Goal: Transaction & Acquisition: Subscribe to service/newsletter

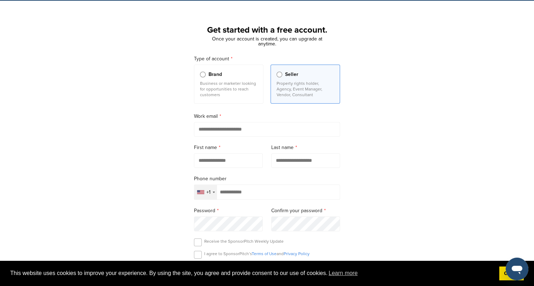
scroll to position [22, 0]
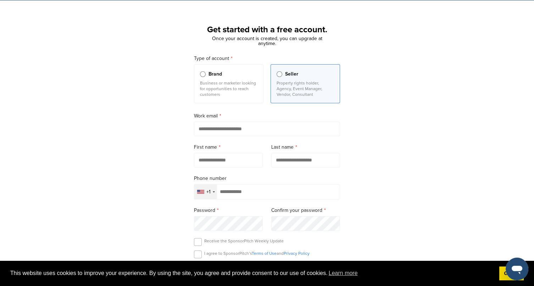
click at [307, 86] on p "Property rights holder, Agency, Event Manager, Vendor, Consultant" at bounding box center [305, 88] width 57 height 17
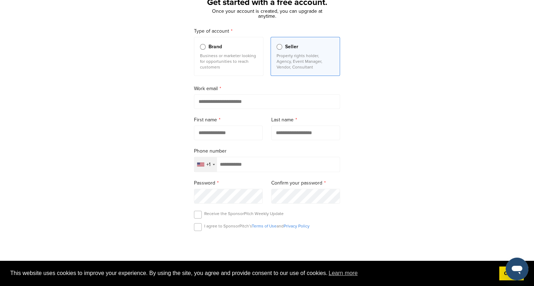
click at [289, 102] on input "email" at bounding box center [267, 101] width 146 height 15
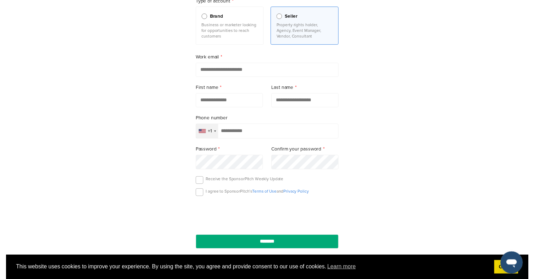
scroll to position [84, 0]
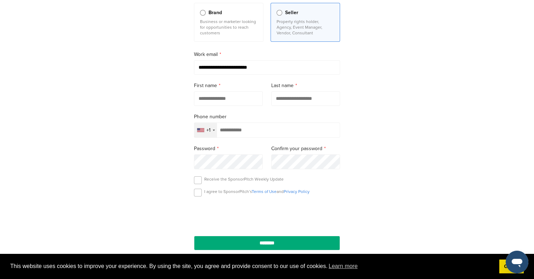
type input "**********"
click at [233, 101] on input "text" at bounding box center [228, 98] width 69 height 15
type input "******"
click at [322, 101] on input "text" at bounding box center [305, 98] width 69 height 15
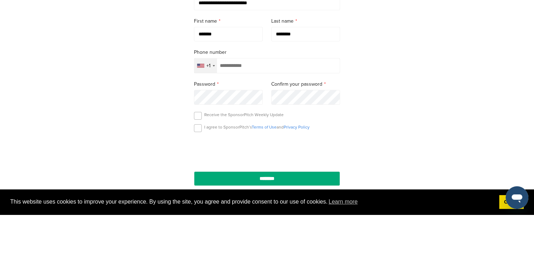
type input "*******"
click at [203, 136] on div "+1" at bounding box center [205, 130] width 23 height 15
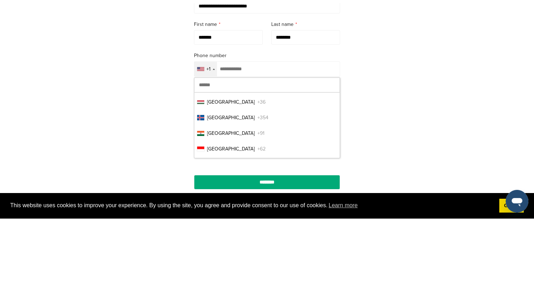
scroll to position [1512, 0]
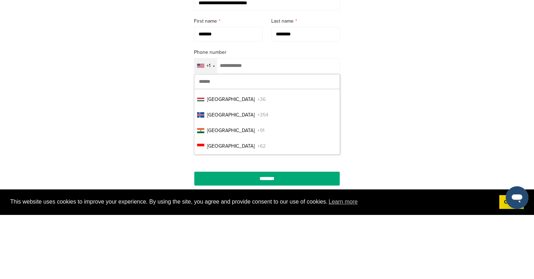
click at [234, 193] on li "India +91" at bounding box center [266, 195] width 145 height 13
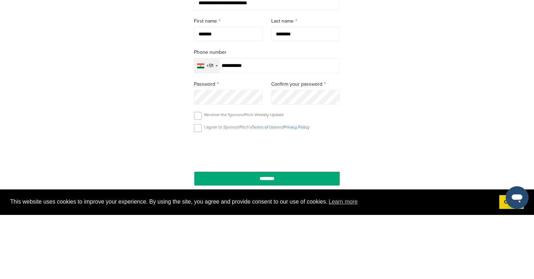
type input "**********"
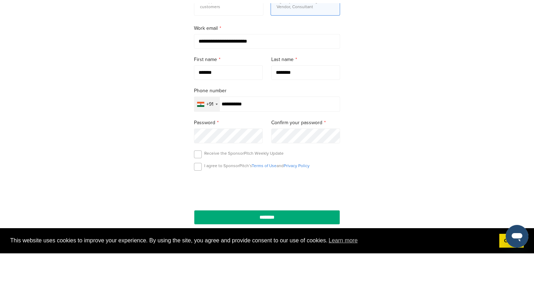
scroll to position [84, 0]
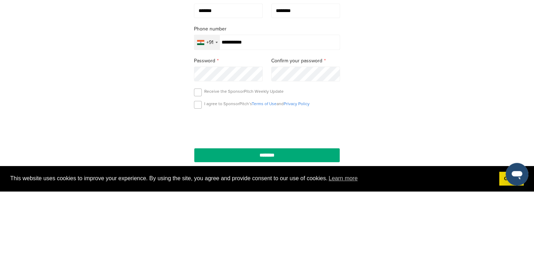
click at [376, 199] on div "**********" at bounding box center [267, 112] width 534 height 329
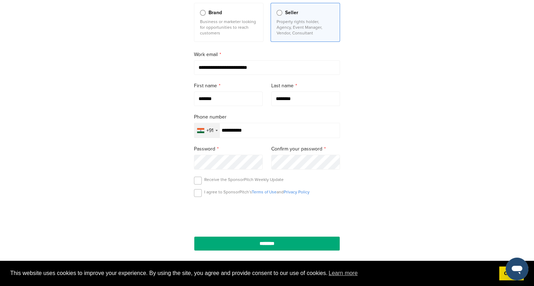
click at [198, 193] on label at bounding box center [198, 193] width 8 height 8
click at [294, 245] on input "********" at bounding box center [267, 243] width 146 height 15
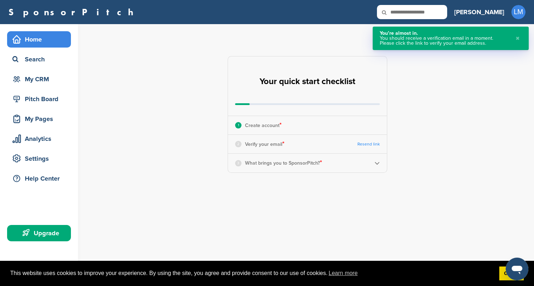
click at [519, 40] on button "✖" at bounding box center [518, 38] width 8 height 15
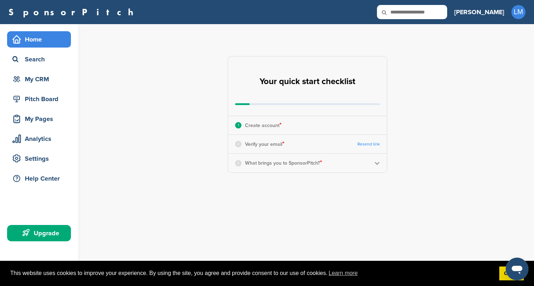
click at [315, 150] on div "2 Verify your email * Resend link" at bounding box center [307, 144] width 159 height 18
click at [373, 147] on link "Resend link" at bounding box center [368, 143] width 22 height 5
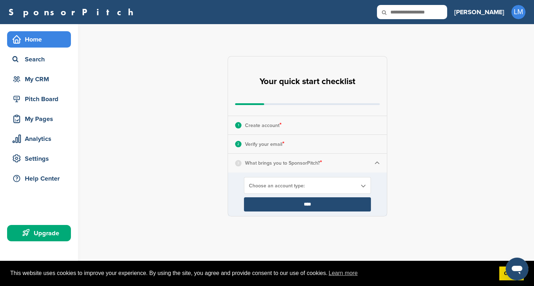
click at [343, 188] on span "Choose an account type:" at bounding box center [303, 186] width 108 height 6
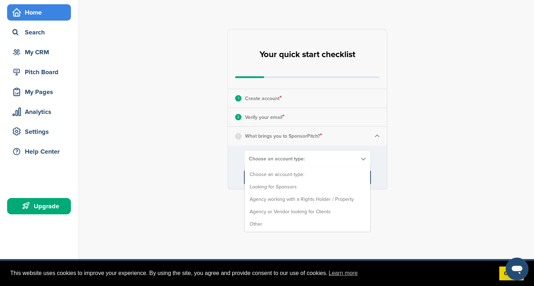
scroll to position [36, 0]
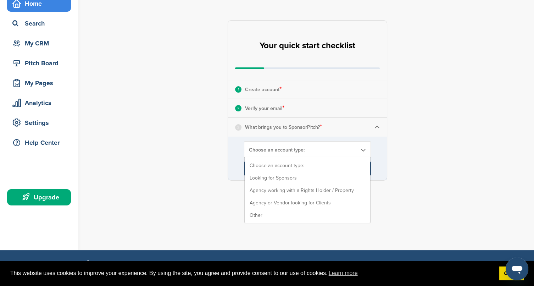
click at [315, 181] on div "**********" at bounding box center [311, 100] width 445 height 224
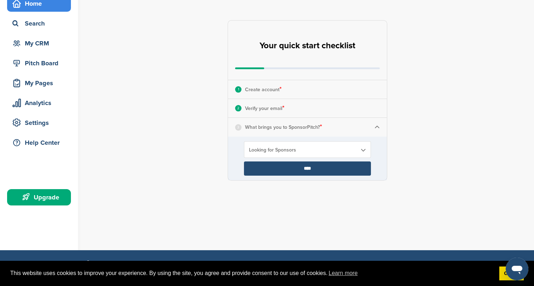
click at [334, 174] on input "****" at bounding box center [307, 168] width 127 height 14
click at [320, 168] on input "****" at bounding box center [307, 168] width 127 height 14
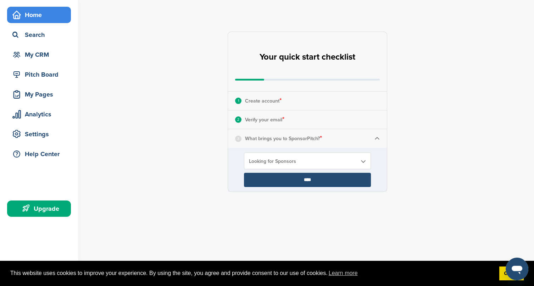
scroll to position [25, 0]
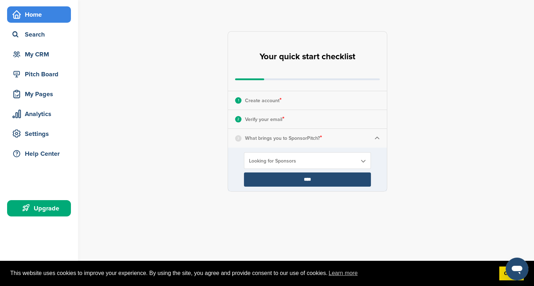
click at [324, 185] on input "****" at bounding box center [307, 179] width 127 height 14
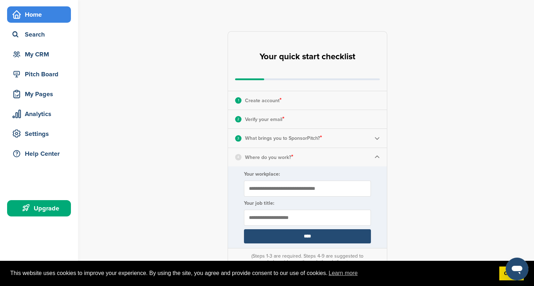
click at [327, 183] on input "Your workplace:" at bounding box center [307, 188] width 127 height 16
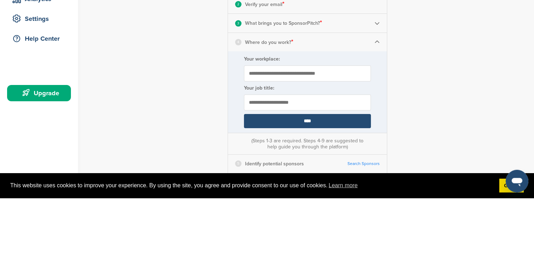
scroll to position [59, 0]
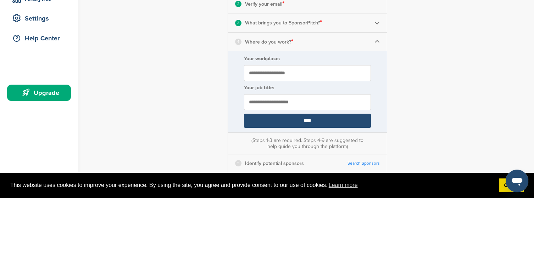
type input "**********"
click at [330, 187] on input "text" at bounding box center [307, 184] width 127 height 16
type input "***"
click at [343, 204] on input "****" at bounding box center [307, 202] width 127 height 14
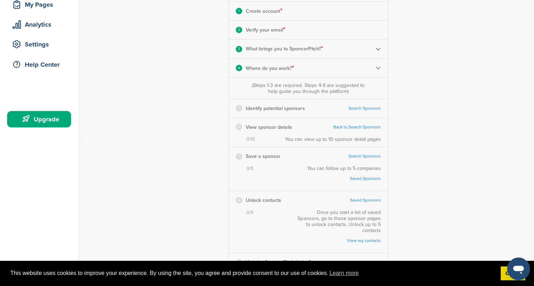
scroll to position [116, 0]
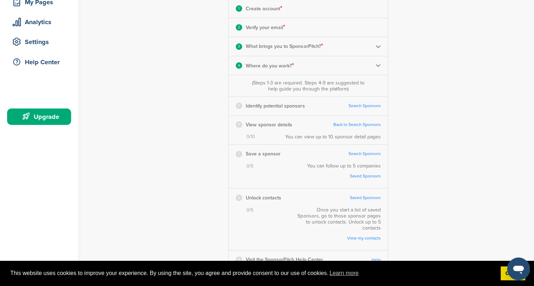
click at [303, 128] on div "6 View sponsor details Back to Search Sponsors Complete Steps 1-3 First" at bounding box center [307, 125] width 159 height 18
click at [366, 127] on link "Back to Search Sponsors" at bounding box center [356, 124] width 48 height 5
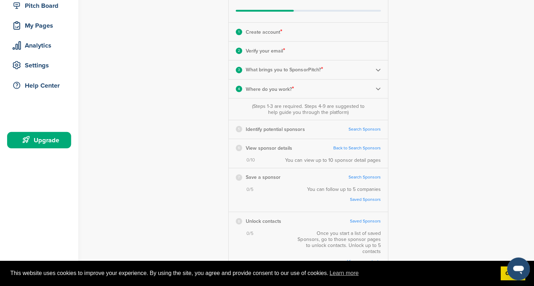
scroll to position [95, 0]
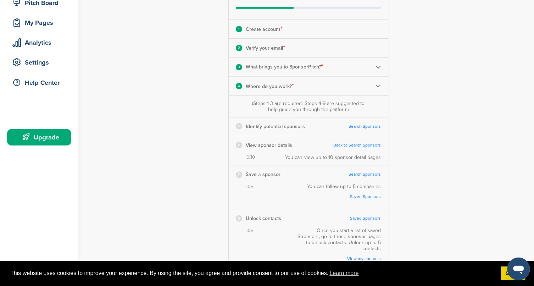
click at [366, 129] on link "Search Sponsors" at bounding box center [363, 126] width 32 height 5
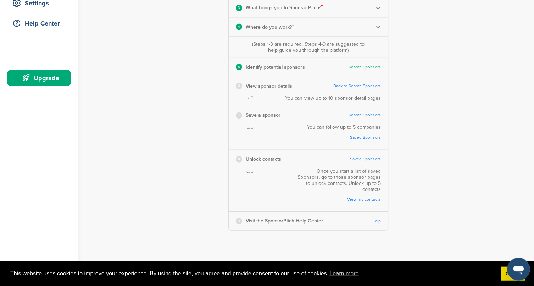
click at [365, 87] on link "Back to Search Sponsors" at bounding box center [356, 86] width 48 height 5
click at [367, 116] on link "Search Sponsors" at bounding box center [363, 115] width 32 height 5
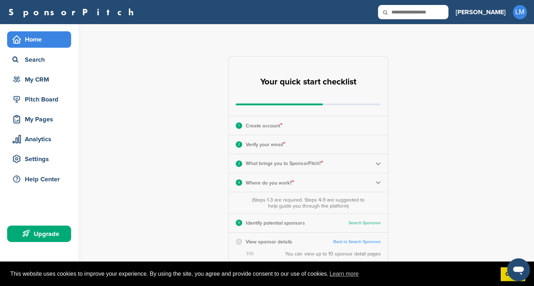
scroll to position [84, 0]
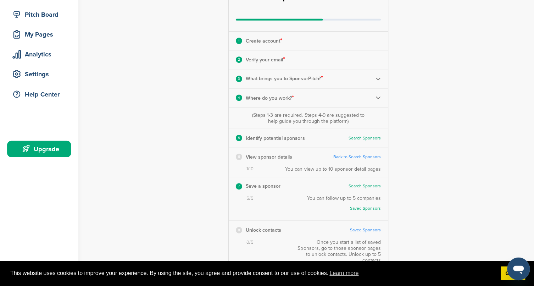
click at [366, 159] on link "Back to Search Sponsors" at bounding box center [356, 157] width 48 height 5
click at [365, 155] on link "Back to Search Sponsors" at bounding box center [356, 157] width 48 height 5
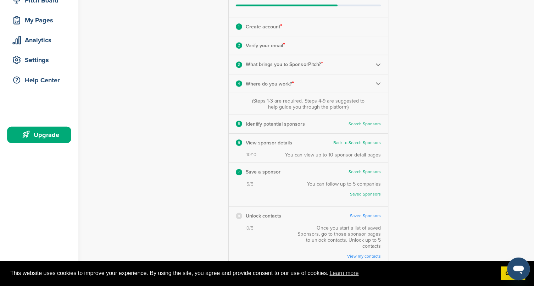
click at [366, 213] on link "Saved Sponsors" at bounding box center [364, 215] width 31 height 5
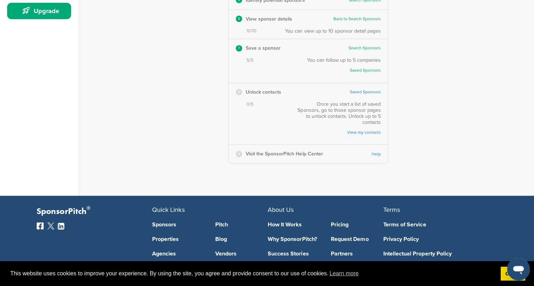
click at [360, 28] on div "6 View sponsor details Back to Search Sponsors Complete Steps 1-3 First" at bounding box center [307, 19] width 159 height 18
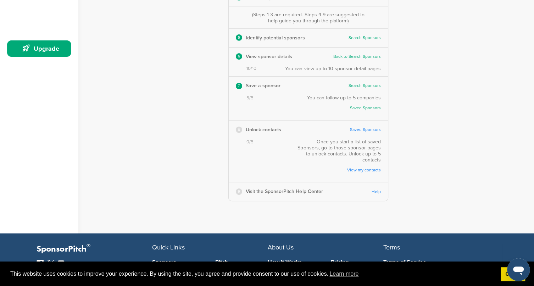
click at [363, 59] on link "Back to Search Sponsors" at bounding box center [356, 56] width 48 height 5
click at [362, 132] on link "Saved Sponsors" at bounding box center [364, 129] width 31 height 5
click at [374, 189] on link "Help" at bounding box center [375, 191] width 9 height 5
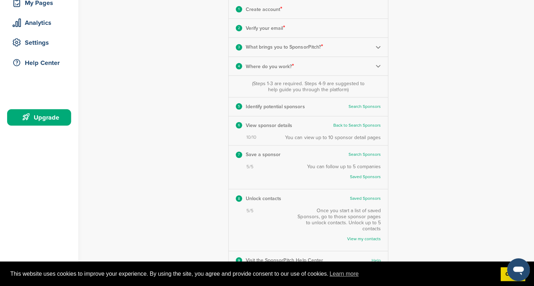
scroll to position [0, 0]
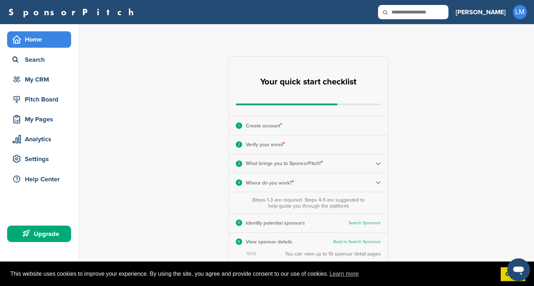
click at [51, 87] on div "My CRM" at bounding box center [39, 79] width 64 height 16
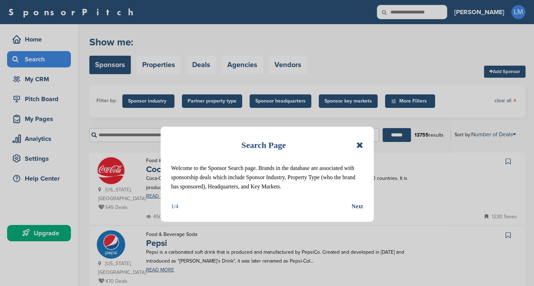
click at [361, 202] on div "Next" at bounding box center [357, 206] width 11 height 9
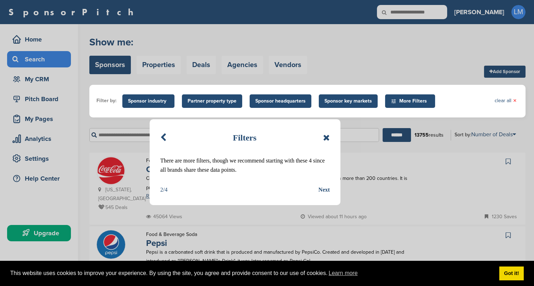
click at [328, 185] on div "Next" at bounding box center [323, 189] width 11 height 9
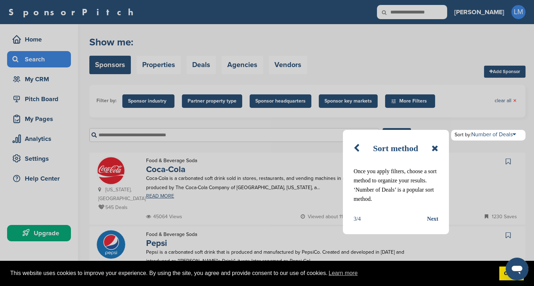
click at [431, 218] on div "Next" at bounding box center [432, 218] width 11 height 9
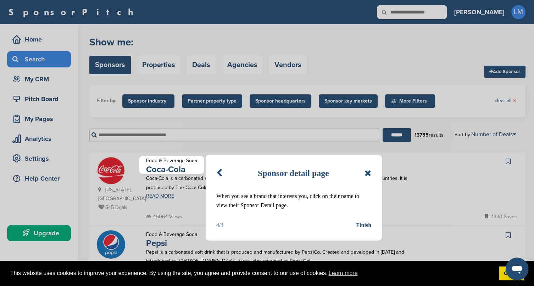
click at [359, 228] on div "Finish" at bounding box center [363, 225] width 15 height 9
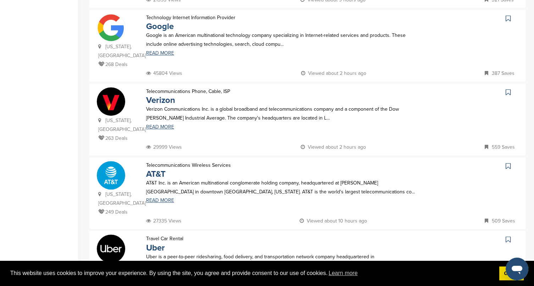
scroll to position [619, 0]
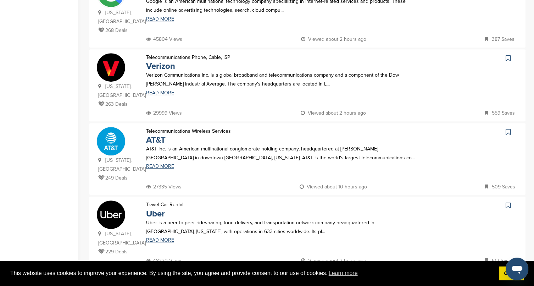
click at [234, 270] on img at bounding box center [308, 283] width 238 height 27
click at [233, 270] on img at bounding box center [308, 283] width 238 height 27
click at [234, 270] on img at bounding box center [308, 283] width 238 height 27
click at [416, 270] on img at bounding box center [308, 283] width 238 height 27
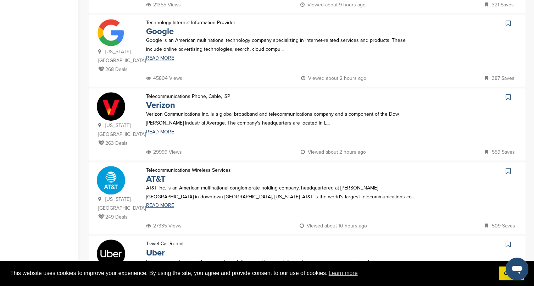
scroll to position [776, 0]
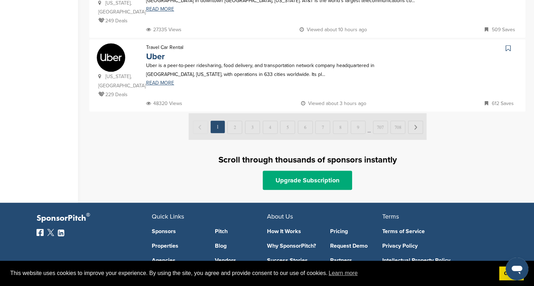
click at [233, 113] on img at bounding box center [308, 126] width 238 height 27
click at [236, 113] on img at bounding box center [308, 126] width 238 height 27
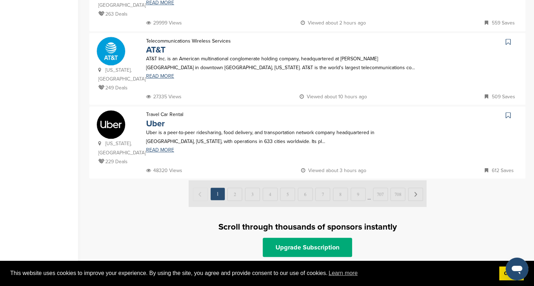
scroll to position [708, 0]
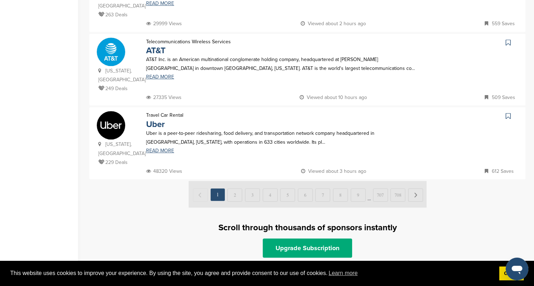
click at [236, 181] on img at bounding box center [308, 194] width 238 height 27
click at [237, 181] on img at bounding box center [308, 194] width 238 height 27
click at [415, 181] on img at bounding box center [308, 194] width 238 height 27
click at [413, 181] on img at bounding box center [308, 194] width 238 height 27
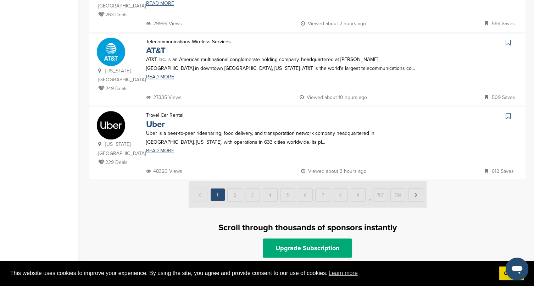
click at [415, 181] on img at bounding box center [308, 194] width 238 height 27
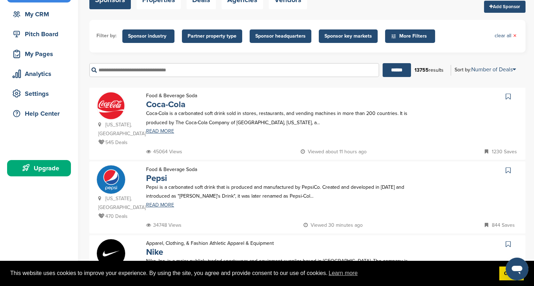
scroll to position [0, 0]
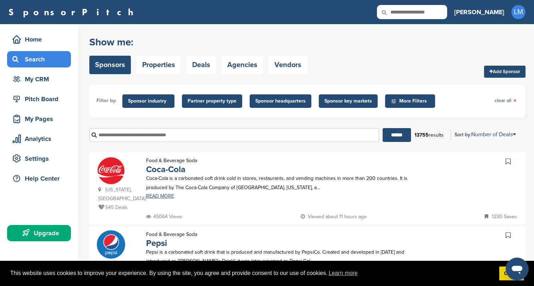
click at [158, 104] on span "Sponsor industry" at bounding box center [148, 101] width 41 height 8
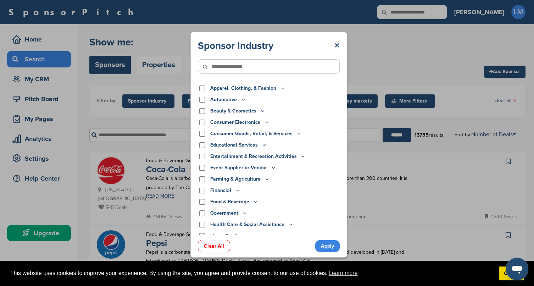
click at [258, 107] on p "Beauty & Cosmetics" at bounding box center [237, 111] width 55 height 8
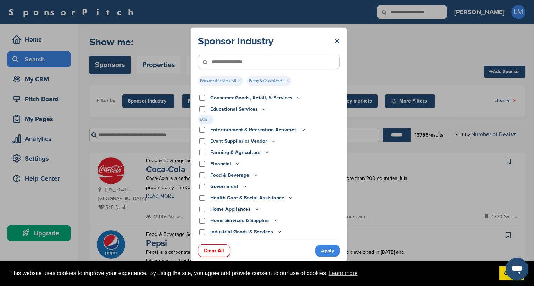
scroll to position [50, 0]
click at [327, 262] on div "This website uses cookies to improve your experience. By using the site, you ag…" at bounding box center [267, 274] width 534 height 26
click at [328, 261] on div "This website uses cookies to improve your experience. By using the site, you ag…" at bounding box center [267, 274] width 534 height 26
click at [501, 276] on link "Got it!" at bounding box center [511, 273] width 24 height 14
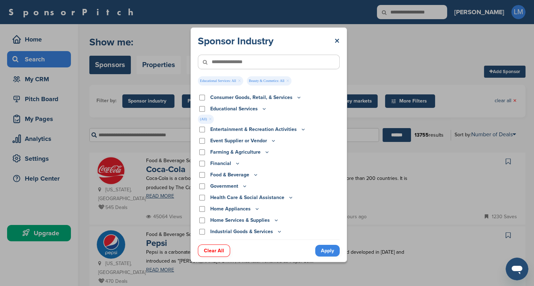
click at [333, 256] on link "Apply" at bounding box center [327, 251] width 24 height 12
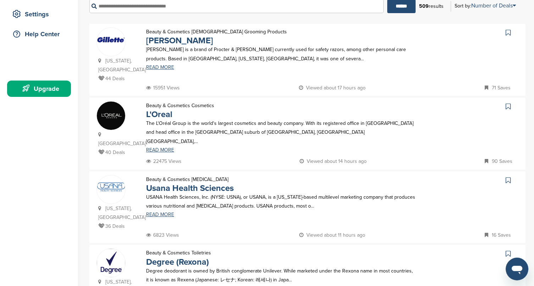
scroll to position [144, 0]
click at [288, 141] on p "The L'Oréal Group is the world's largest cosmetics and beauty company. With its…" at bounding box center [281, 132] width 271 height 27
click at [214, 130] on p "The L'Oréal Group is the world's largest cosmetics and beauty company. With its…" at bounding box center [281, 132] width 271 height 27
click at [226, 125] on div "Beauty & Cosmetics Cosmetics L'Oreal The L'Oréal Group is the world's largest c…" at bounding box center [281, 130] width 285 height 56
click at [121, 121] on img at bounding box center [111, 116] width 28 height 28
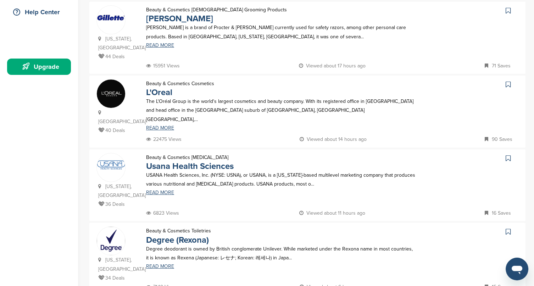
scroll to position [178, 0]
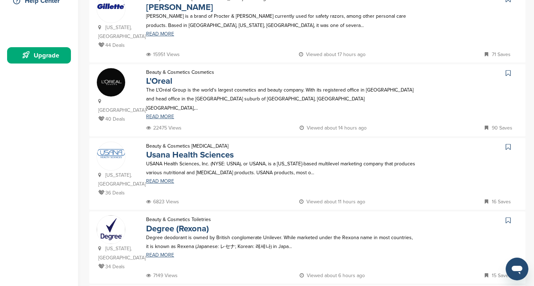
click at [507, 78] on link at bounding box center [509, 73] width 10 height 11
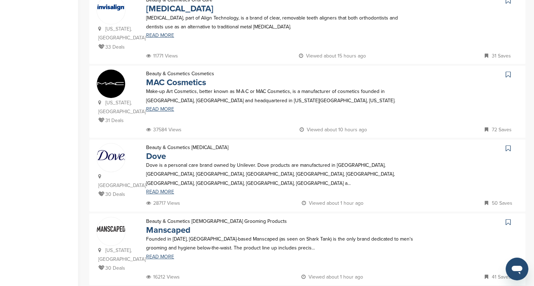
scroll to position [474, 0]
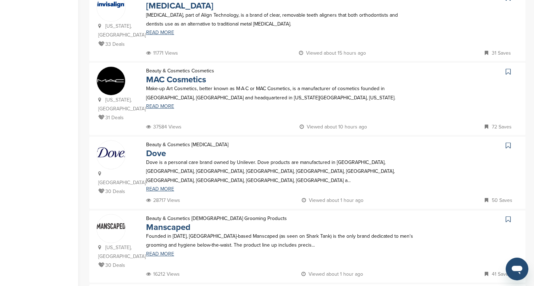
click at [507, 140] on link at bounding box center [509, 145] width 10 height 11
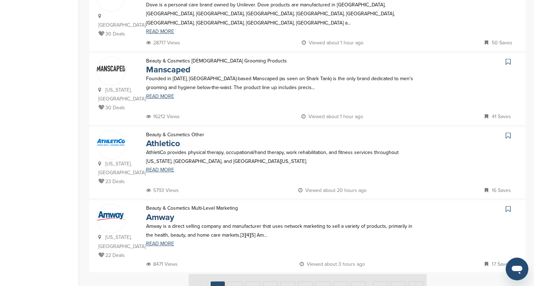
scroll to position [632, 0]
click at [508, 203] on link at bounding box center [509, 208] width 10 height 11
click at [511, 130] on link at bounding box center [509, 135] width 10 height 11
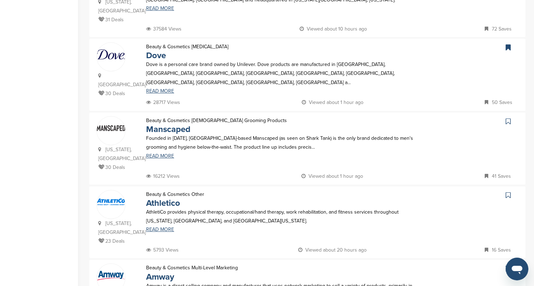
click at [512, 116] on link at bounding box center [509, 121] width 10 height 11
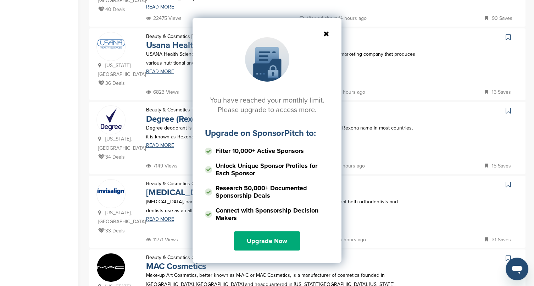
scroll to position [286, 0]
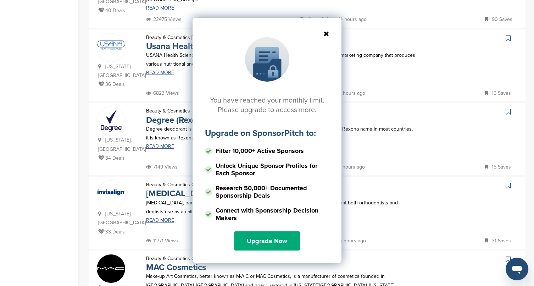
click at [508, 110] on div "You have reached your monthly limit. Please upgrade to access more. Upgrade on …" at bounding box center [267, 88] width 534 height 177
click at [323, 44] on div "You have reached your monthly limit. Please upgrade to access more. Upgrade on …" at bounding box center [267, 140] width 149 height 245
click at [326, 36] on icon at bounding box center [267, 33] width 124 height 7
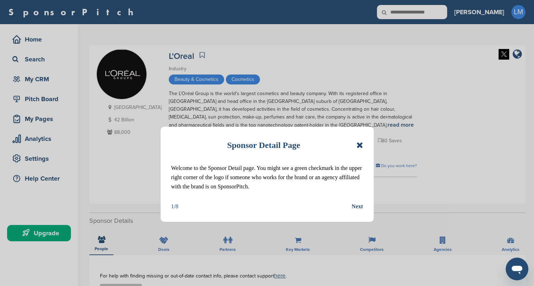
click at [352, 205] on div "Next" at bounding box center [357, 206] width 11 height 9
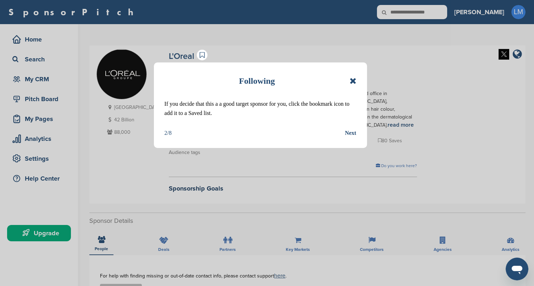
click at [351, 133] on div "Next" at bounding box center [350, 132] width 11 height 9
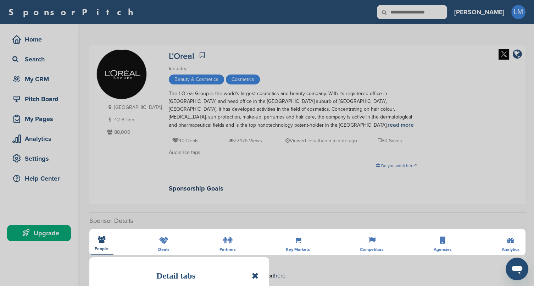
click at [254, 276] on icon at bounding box center [255, 275] width 7 height 9
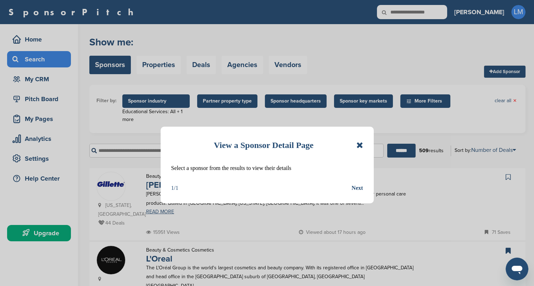
click at [359, 189] on div "Next" at bounding box center [357, 187] width 11 height 9
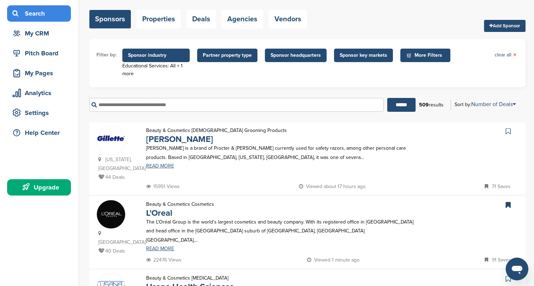
scroll to position [48, 0]
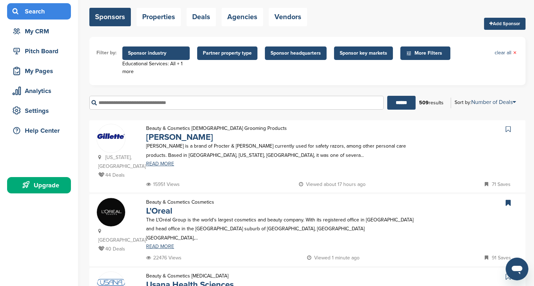
click at [510, 124] on link at bounding box center [509, 129] width 10 height 11
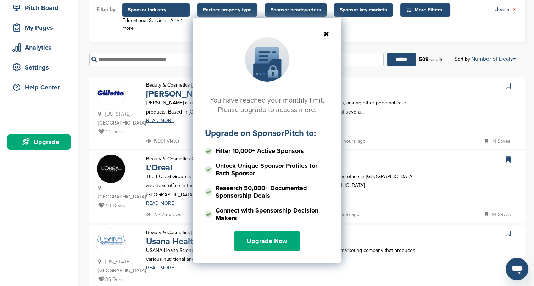
scroll to position [91, 0]
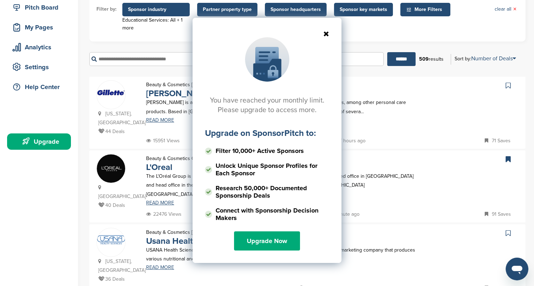
click at [328, 34] on icon at bounding box center [267, 33] width 124 height 7
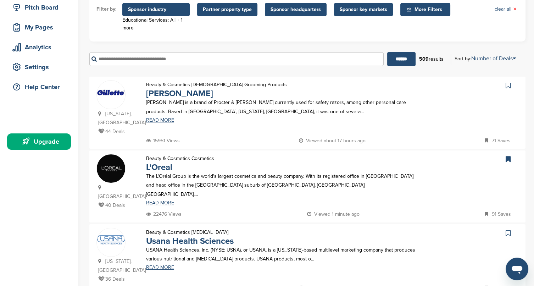
click at [341, 196] on p "The L'Oréal Group is the world's largest cosmetics and beauty company. With its…" at bounding box center [281, 185] width 271 height 27
click at [338, 212] on p "Viewed 1 minute ago" at bounding box center [333, 214] width 52 height 9
click at [171, 203] on link "READ MORE" at bounding box center [281, 202] width 271 height 5
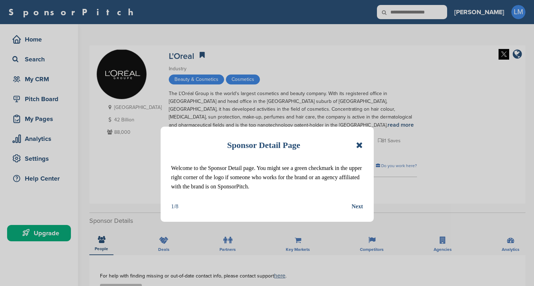
click at [359, 147] on icon at bounding box center [359, 145] width 7 height 9
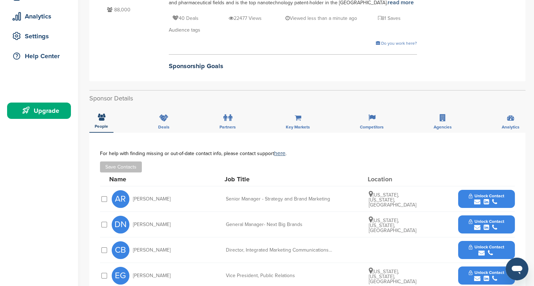
scroll to position [153, 0]
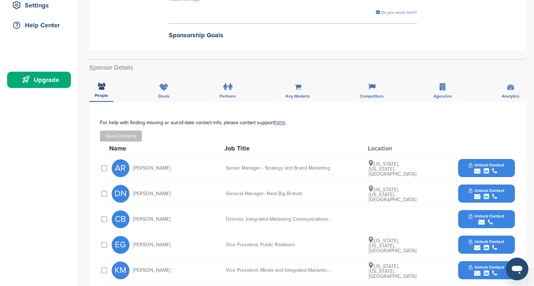
click at [166, 95] on span "Deals" at bounding box center [163, 96] width 11 height 4
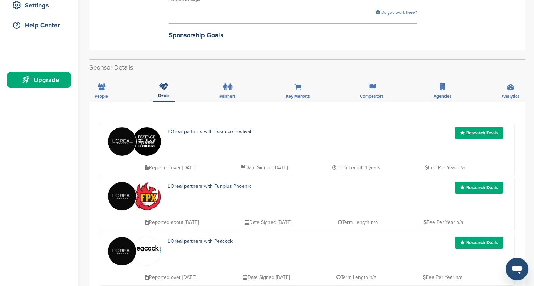
click at [96, 94] on span "People" at bounding box center [101, 96] width 13 height 4
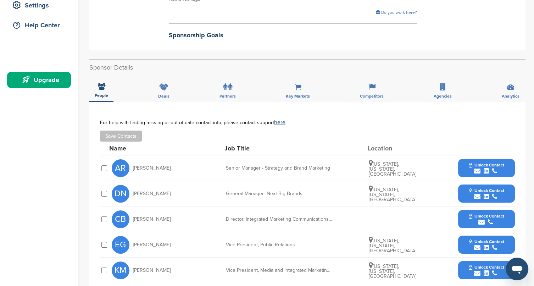
click at [153, 88] on div "Deals" at bounding box center [164, 89] width 22 height 26
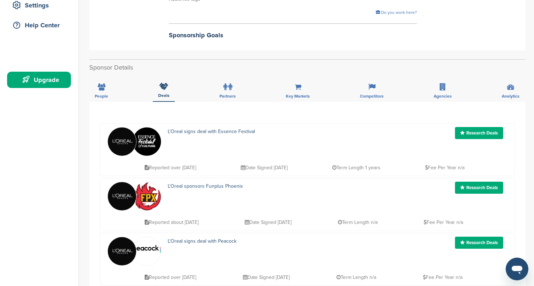
click at [100, 85] on icon at bounding box center [101, 86] width 7 height 7
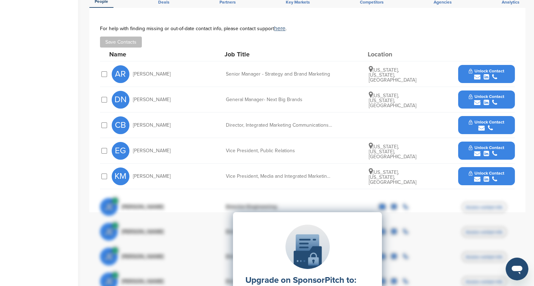
scroll to position [0, 0]
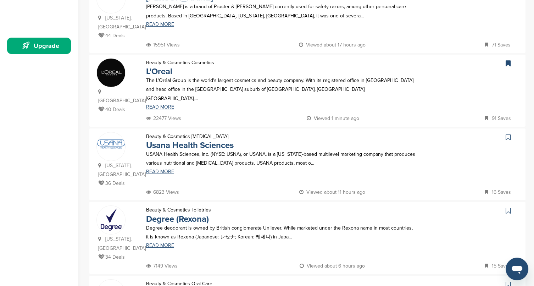
scroll to position [188, 0]
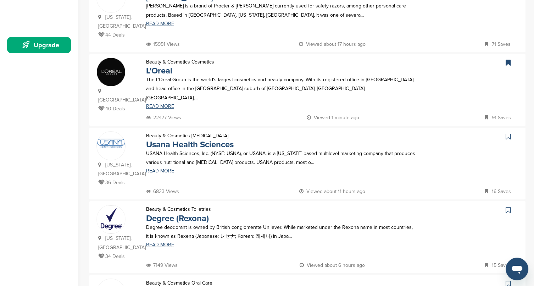
click at [508, 206] on icon at bounding box center [508, 209] width 5 height 7
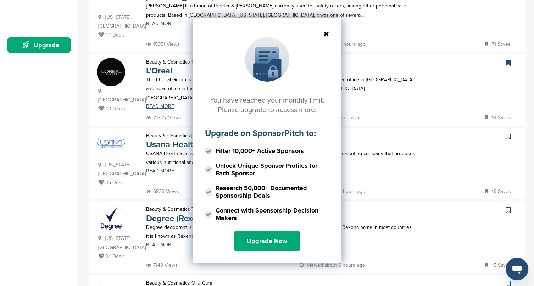
click at [324, 41] on div "You have reached your monthly limit. Please upgrade to access more. Upgrade on …" at bounding box center [267, 140] width 149 height 245
click at [327, 32] on icon at bounding box center [267, 33] width 124 height 7
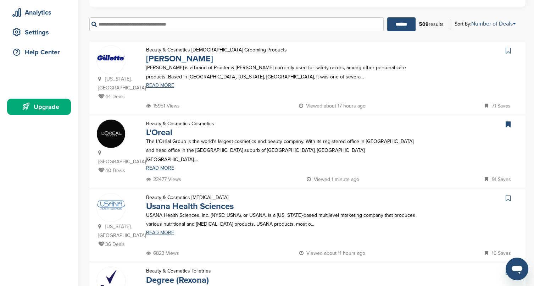
scroll to position [0, 0]
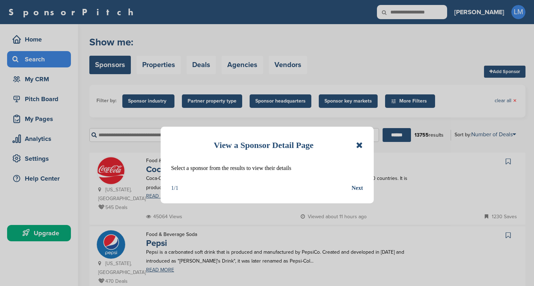
click at [353, 189] on div "Next" at bounding box center [357, 187] width 11 height 9
click at [356, 189] on div "Next" at bounding box center [357, 187] width 11 height 9
click at [363, 192] on div "Food & Beverage Soda Coca-Cola Coca-Cola is a carbonated soft drink sold in sto…" at bounding box center [281, 184] width 285 height 56
click at [361, 192] on div "Food & Beverage Soda Coca-Cola Coca-Cola is a carbonated soft drink sold in sto…" at bounding box center [281, 184] width 285 height 56
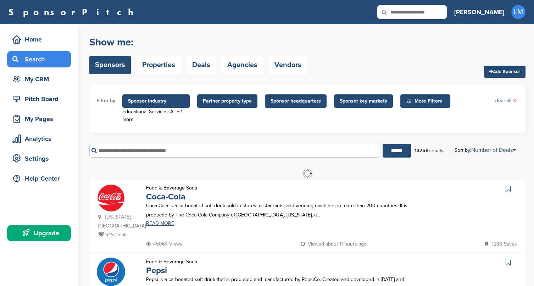
click at [357, 140] on div "****** 13755 results Sort by: Number of Deals Sponsor Name Recently Added Numbe…" at bounding box center [307, 150] width 436 height 24
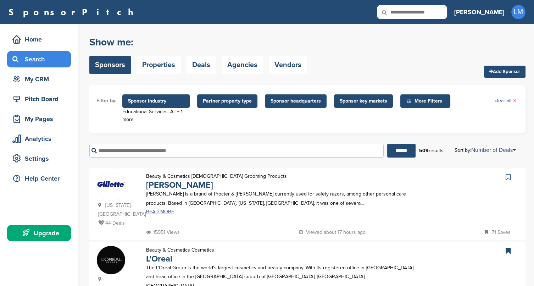
scroll to position [71, 0]
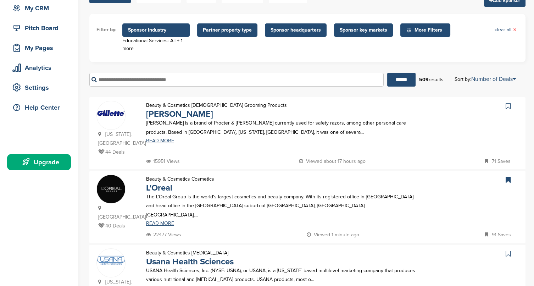
click at [345, 131] on p "[PERSON_NAME] is a brand of Procter & [PERSON_NAME] currently used for safety r…" at bounding box center [281, 127] width 271 height 18
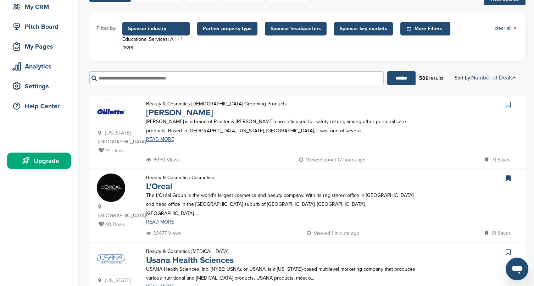
scroll to position [0, 0]
click at [166, 130] on p "[PERSON_NAME] is a brand of Procter & [PERSON_NAME] currently used for safety r…" at bounding box center [281, 126] width 271 height 18
click at [166, 140] on link "READ MORE" at bounding box center [281, 139] width 271 height 5
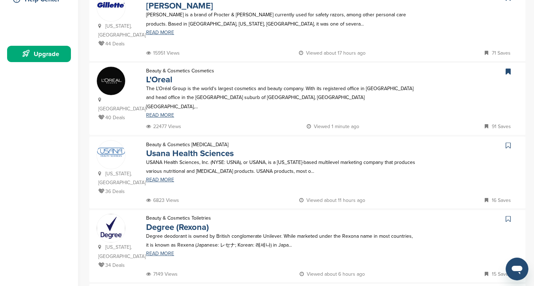
scroll to position [178, 0]
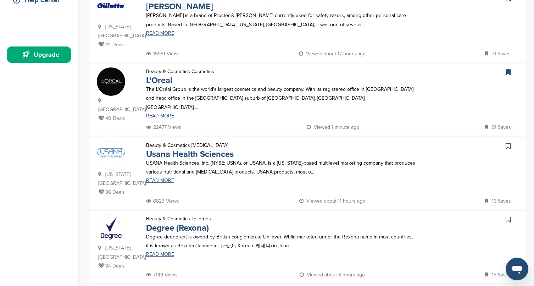
click at [124, 92] on img at bounding box center [111, 81] width 28 height 28
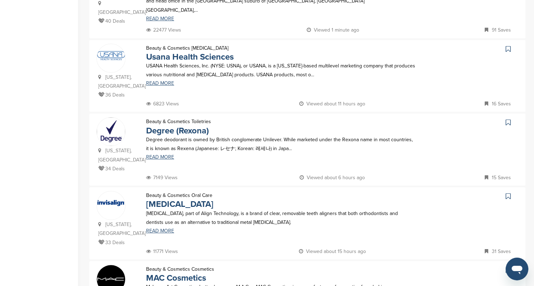
scroll to position [275, 0]
click at [118, 53] on img at bounding box center [111, 56] width 28 height 10
click at [113, 131] on img at bounding box center [111, 132] width 28 height 28
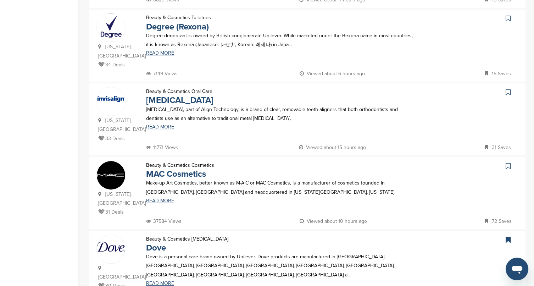
scroll to position [382, 0]
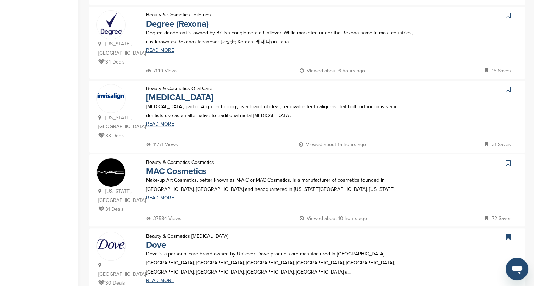
click at [236, 180] on p "Make-up Art Cosmetics, better known as M·A·C or MAC Cosmetics, is a manufacture…" at bounding box center [281, 185] width 271 height 18
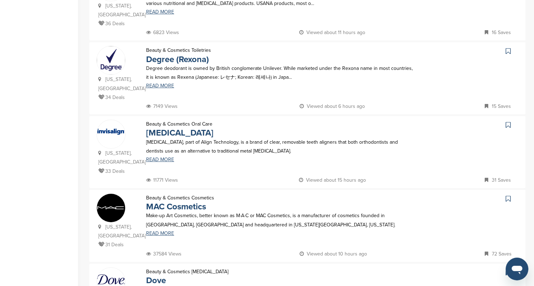
scroll to position [335, 0]
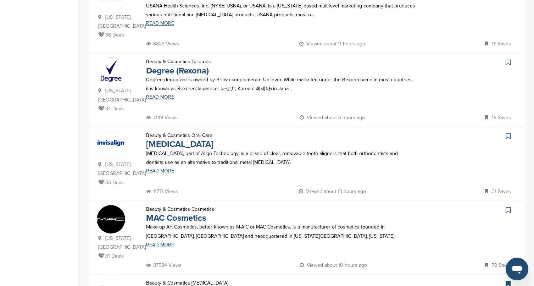
click at [124, 61] on img at bounding box center [111, 71] width 28 height 28
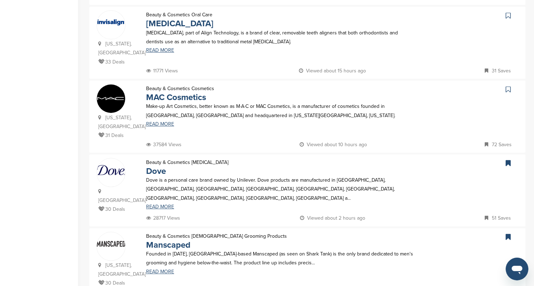
scroll to position [455, 0]
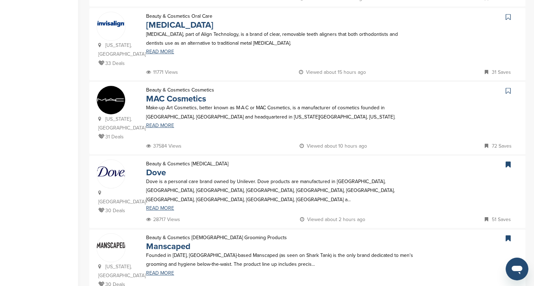
click at [122, 92] on img at bounding box center [111, 100] width 28 height 28
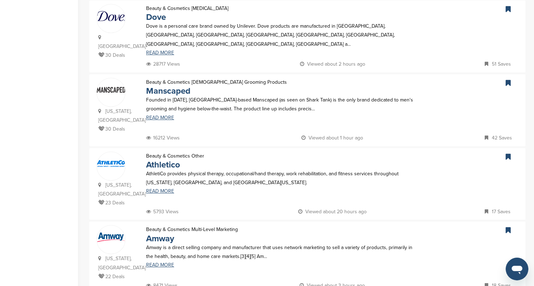
scroll to position [610, 0]
click at [220, 189] on link "READ MORE" at bounding box center [281, 191] width 271 height 5
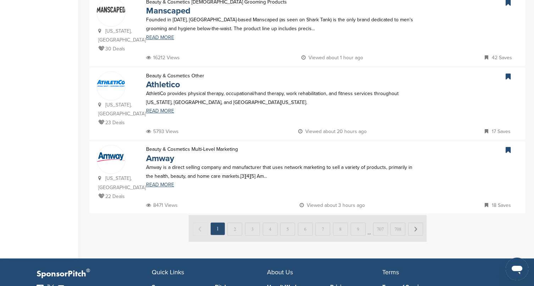
scroll to position [691, 0]
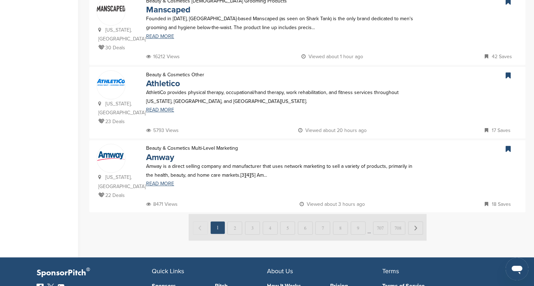
click at [115, 151] on img at bounding box center [111, 156] width 28 height 10
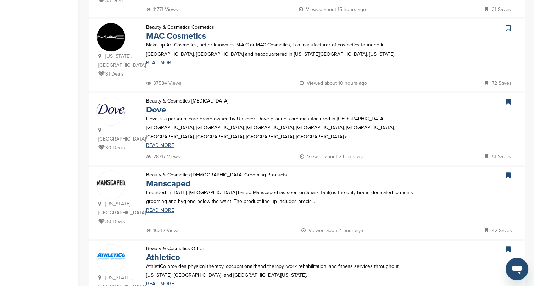
scroll to position [513, 0]
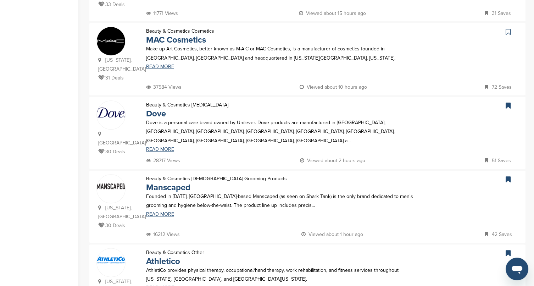
click at [119, 112] on span at bounding box center [111, 112] width 28 height 23
click at [120, 256] on img at bounding box center [111, 259] width 28 height 7
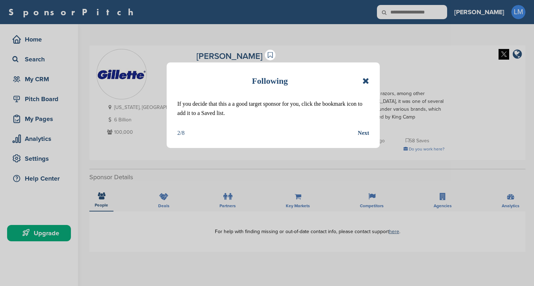
click at [357, 210] on div "Following If you decide that this a a good target sponsor for you, click the bo…" at bounding box center [267, 143] width 534 height 286
click at [363, 129] on div "Next" at bounding box center [363, 132] width 11 height 9
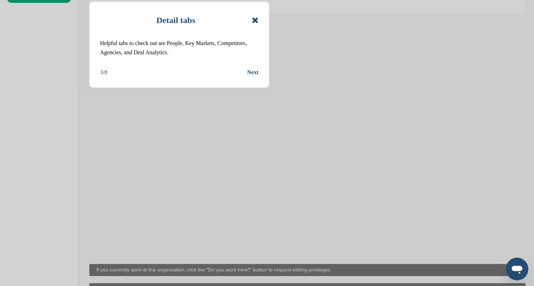
scroll to position [239, 0]
click at [248, 76] on div "Next" at bounding box center [252, 72] width 11 height 9
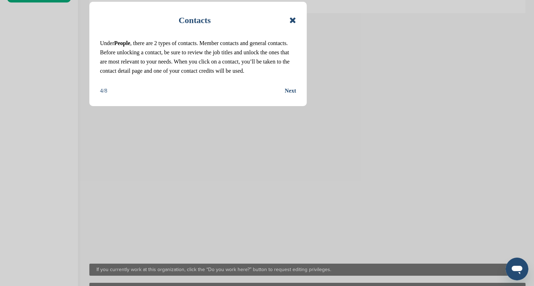
click at [288, 95] on div "Next" at bounding box center [290, 90] width 11 height 9
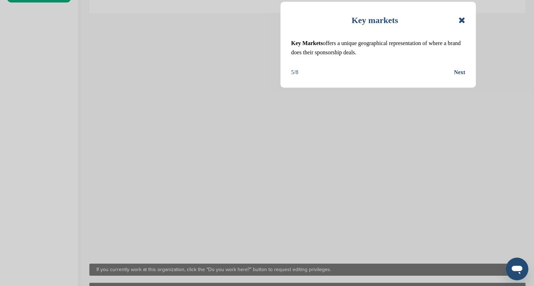
click at [460, 72] on div "Next" at bounding box center [459, 72] width 11 height 9
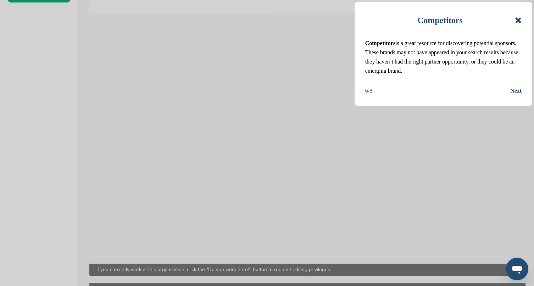
click at [513, 87] on div "Next" at bounding box center [515, 90] width 11 height 9
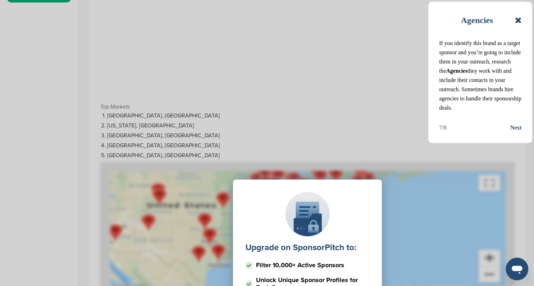
click at [511, 129] on div "Next" at bounding box center [515, 127] width 11 height 9
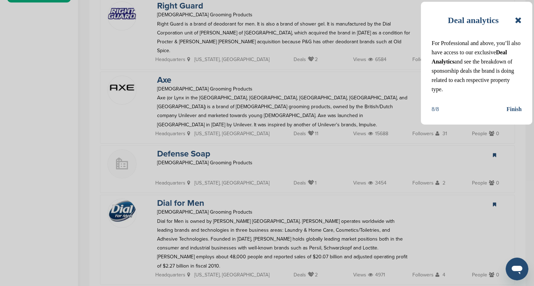
click at [510, 112] on div "Finish" at bounding box center [513, 109] width 15 height 9
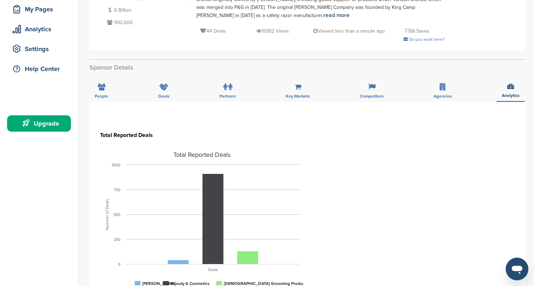
scroll to position [0, 0]
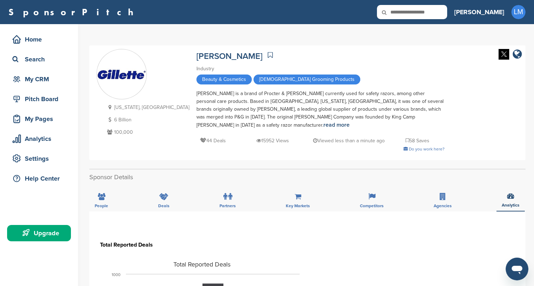
click at [102, 193] on icon at bounding box center [101, 196] width 7 height 7
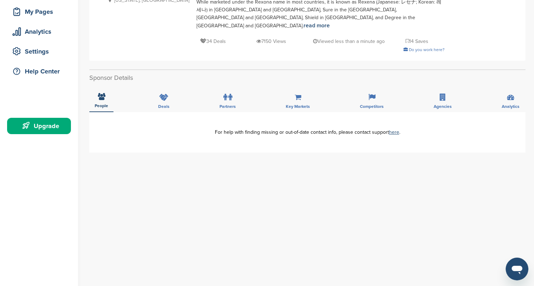
scroll to position [92, 0]
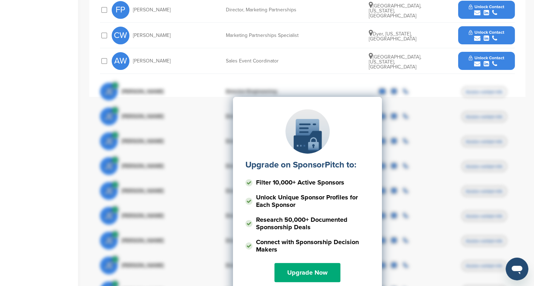
scroll to position [392, 0]
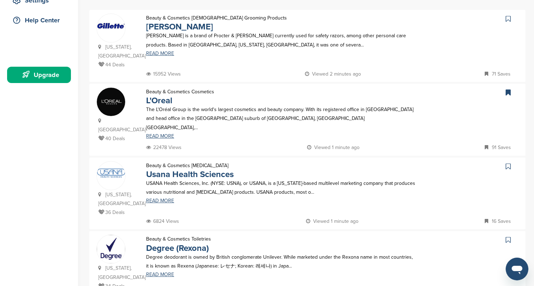
scroll to position [192, 0]
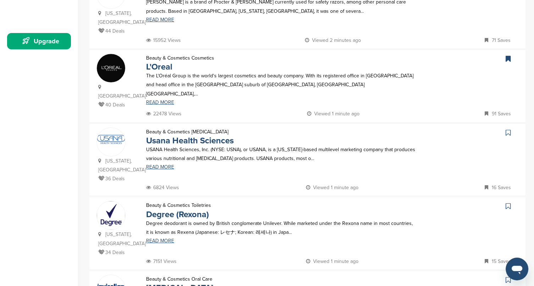
click at [255, 153] on p "USANA Health Sciences, Inc. (NYSE: USNA), or USANA, is a Utah-based multilevel …" at bounding box center [281, 154] width 271 height 18
click at [228, 139] on link "Usana Health Sciences" at bounding box center [190, 140] width 88 height 10
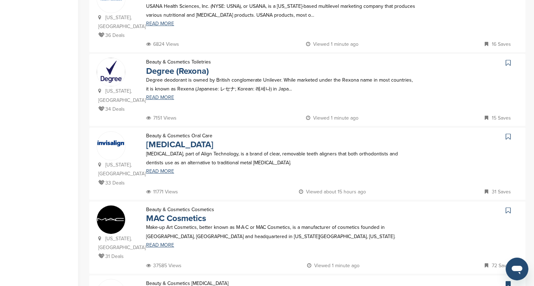
scroll to position [341, 0]
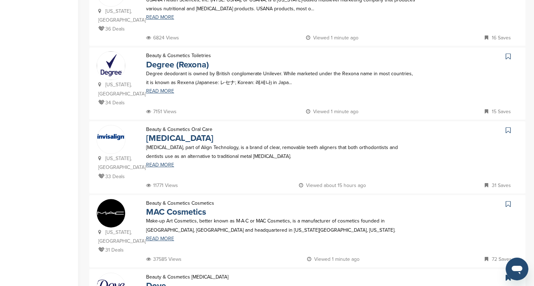
click at [109, 55] on img at bounding box center [111, 65] width 28 height 28
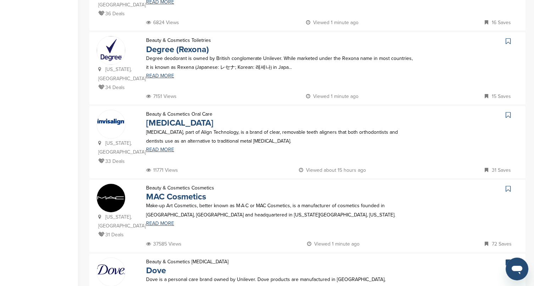
scroll to position [413, 0]
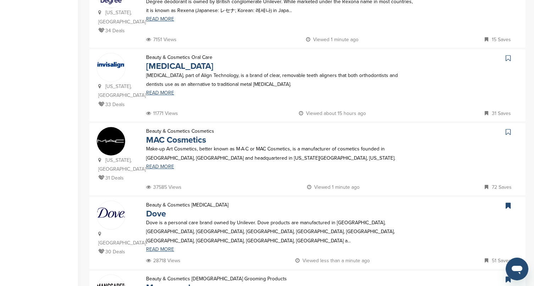
click at [118, 61] on img at bounding box center [111, 64] width 28 height 7
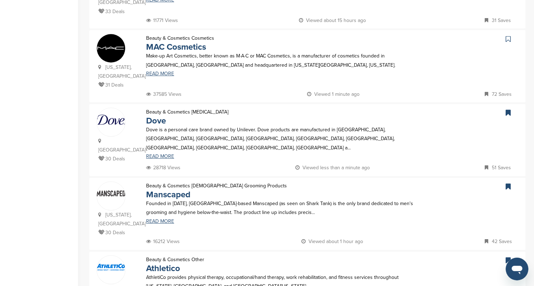
scroll to position [582, 0]
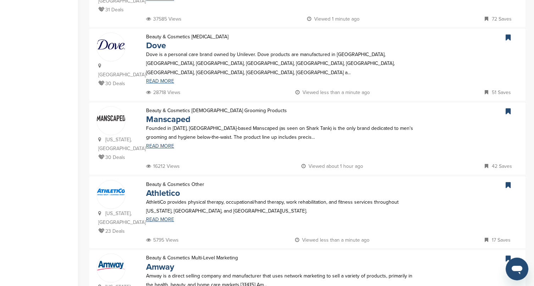
click at [118, 115] on img at bounding box center [111, 118] width 28 height 6
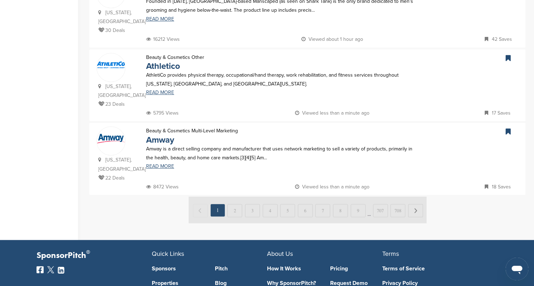
scroll to position [710, 0]
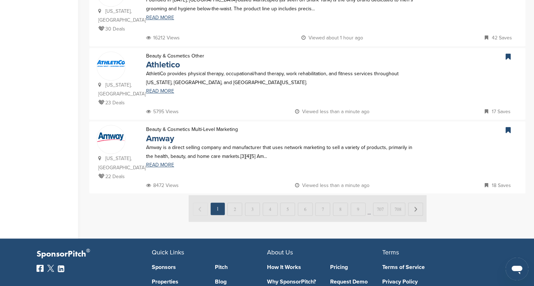
click at [118, 132] on img at bounding box center [111, 137] width 28 height 10
click at [121, 125] on span at bounding box center [111, 136] width 28 height 23
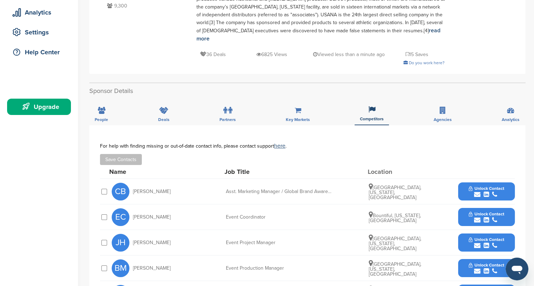
click at [368, 106] on icon at bounding box center [371, 109] width 7 height 7
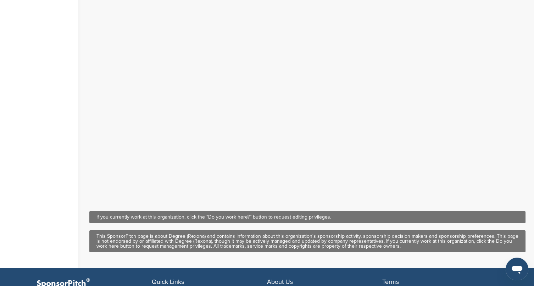
scroll to position [340, 0]
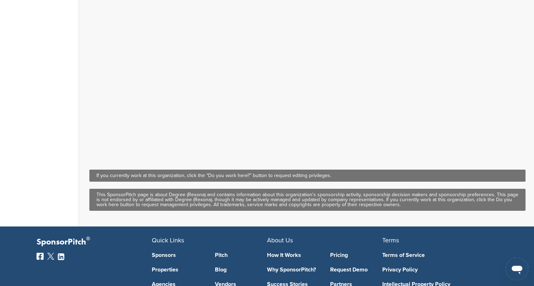
click at [317, 172] on div "If you currently work at this organization, click the “Do you work here?” butto…" at bounding box center [307, 175] width 436 height 12
click at [320, 171] on div "If you currently work at this organization, click the “Do you work here?” butto…" at bounding box center [307, 175] width 436 height 12
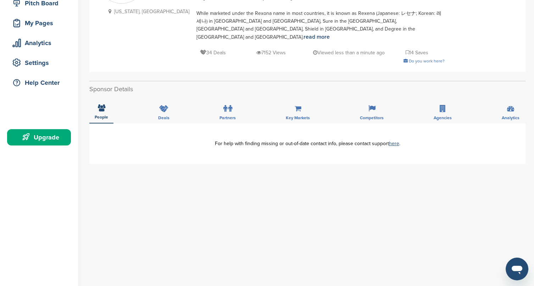
scroll to position [0, 0]
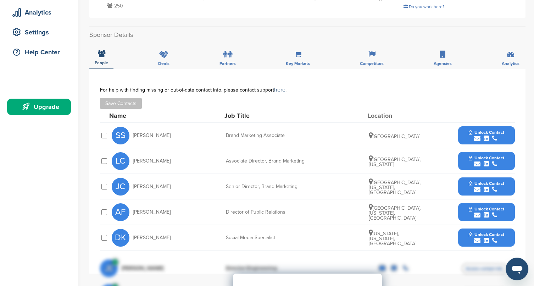
scroll to position [137, 0]
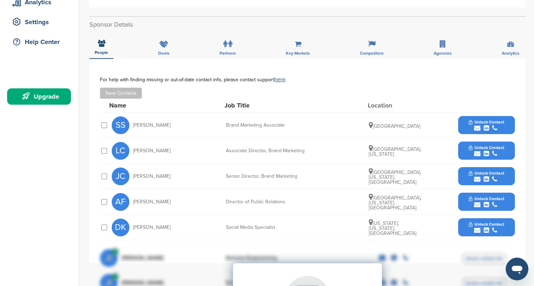
click at [291, 129] on div "SS Swathi Saseedhar Brand Marketing Associate United States Unlock Contact" at bounding box center [313, 124] width 403 height 25
click at [499, 132] on button "Unlock Contact" at bounding box center [486, 125] width 52 height 21
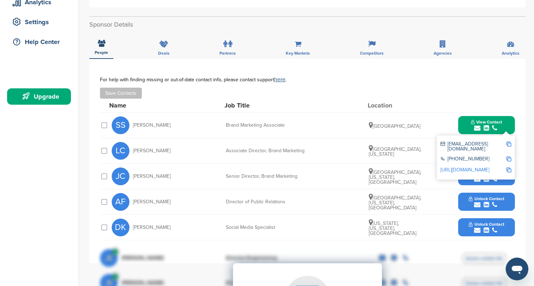
click at [520, 98] on div "**********" at bounding box center [307, 161] width 436 height 204
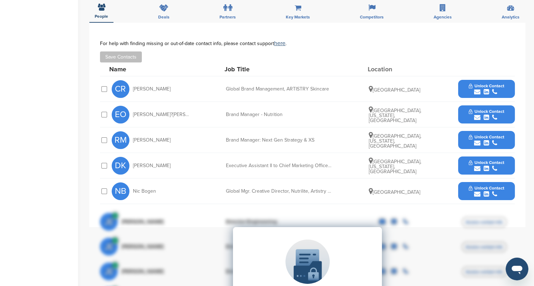
scroll to position [270, 0]
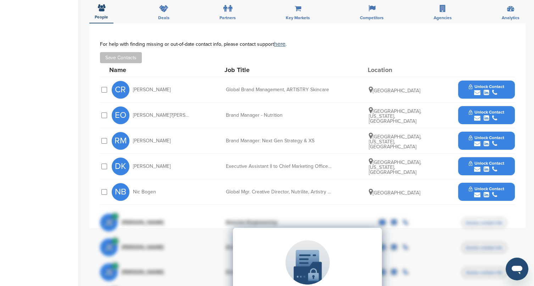
click at [480, 89] on icon "submit" at bounding box center [477, 92] width 6 height 6
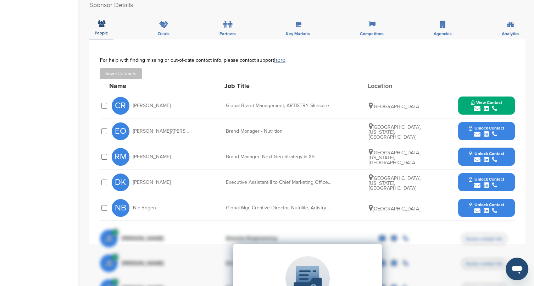
scroll to position [257, 0]
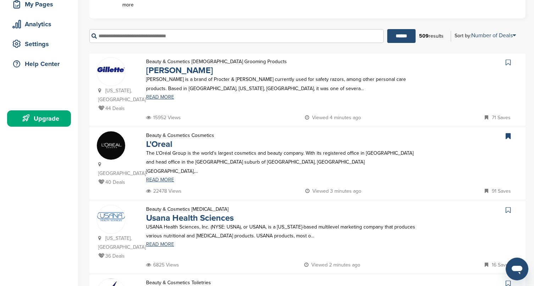
click at [386, 171] on p "The L'Oréal Group is the world's largest cosmetics and beauty company. With its…" at bounding box center [281, 162] width 271 height 27
click at [356, 161] on p "The L'Oréal Group is the world's largest cosmetics and beauty company. With its…" at bounding box center [281, 162] width 271 height 27
click at [351, 165] on p "The L'Oréal Group is the world's largest cosmetics and beauty company. With its…" at bounding box center [281, 162] width 271 height 27
click at [194, 220] on link "Usana Health Sciences" at bounding box center [190, 218] width 88 height 10
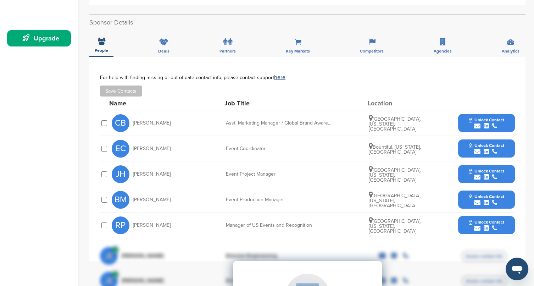
click at [491, 123] on div "submit" at bounding box center [486, 126] width 35 height 7
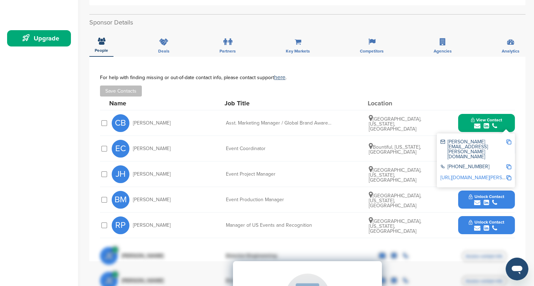
click at [504, 199] on div "submit" at bounding box center [486, 202] width 35 height 7
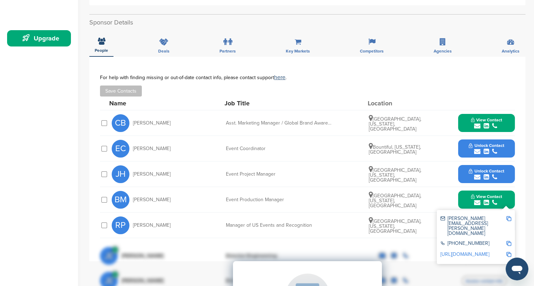
click at [491, 174] on div "submit" at bounding box center [486, 177] width 35 height 7
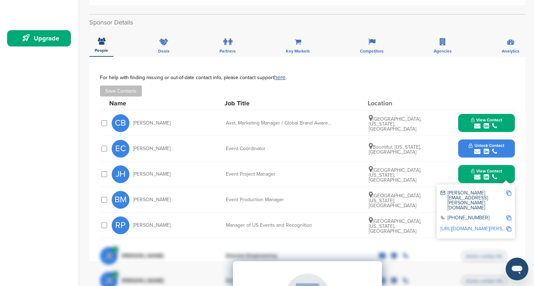
click at [497, 146] on button "Unlock Contact" at bounding box center [486, 148] width 52 height 21
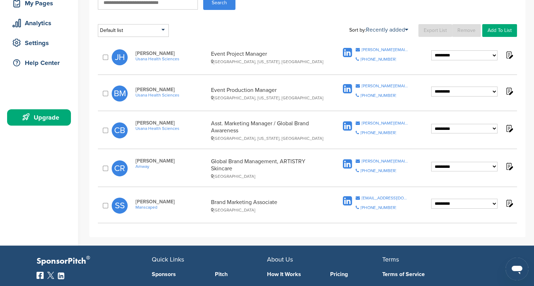
click at [111, 85] on div "**********" at bounding box center [307, 93] width 419 height 26
click at [508, 34] on link "Add To List" at bounding box center [499, 30] width 35 height 13
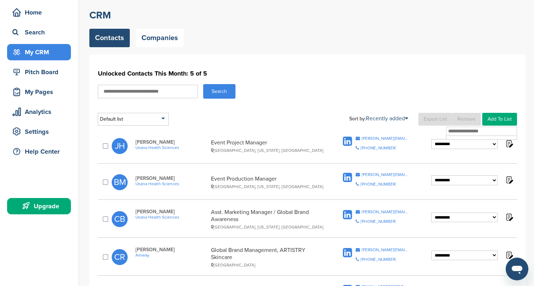
scroll to position [25, 0]
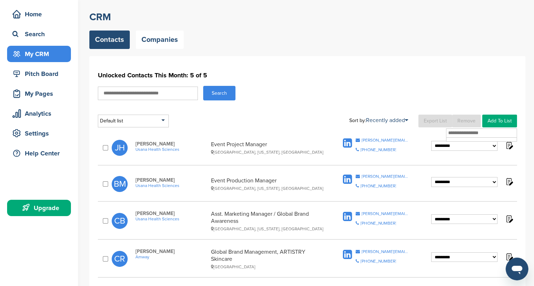
click at [509, 121] on link "Add To List" at bounding box center [499, 121] width 35 height 13
click at [510, 125] on link "Add To List" at bounding box center [499, 121] width 35 height 13
click at [518, 88] on div "**********" at bounding box center [307, 191] width 436 height 271
